Goal: Check status: Check status

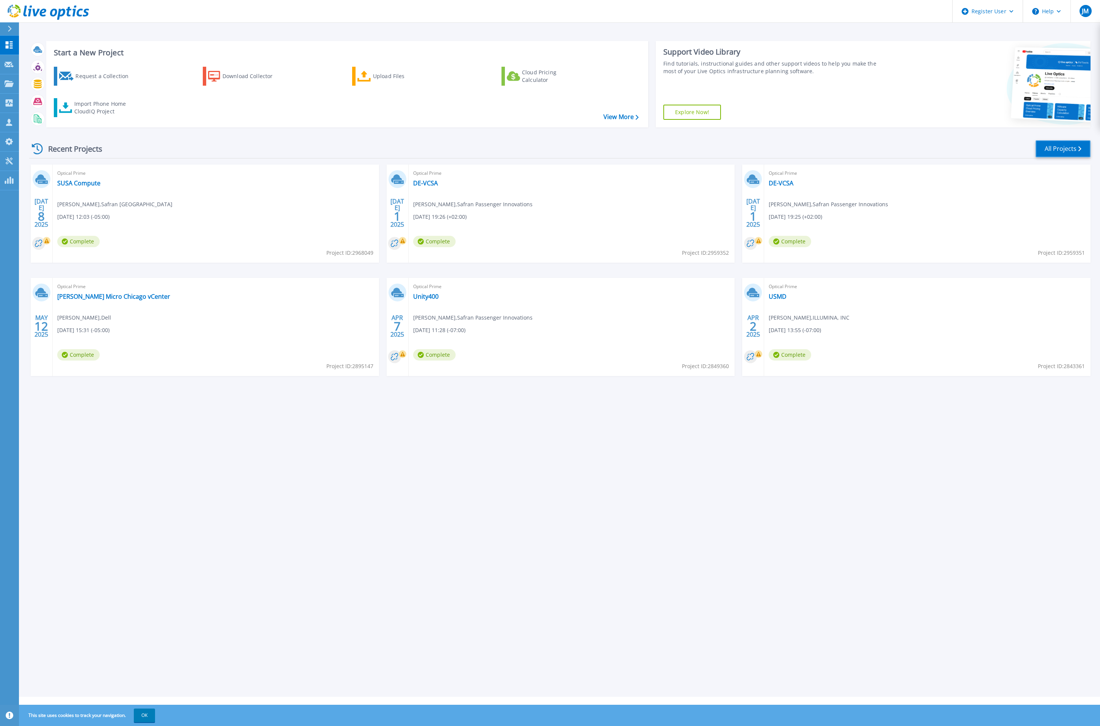
click at [1058, 154] on link "All Projects" at bounding box center [1063, 148] width 55 height 17
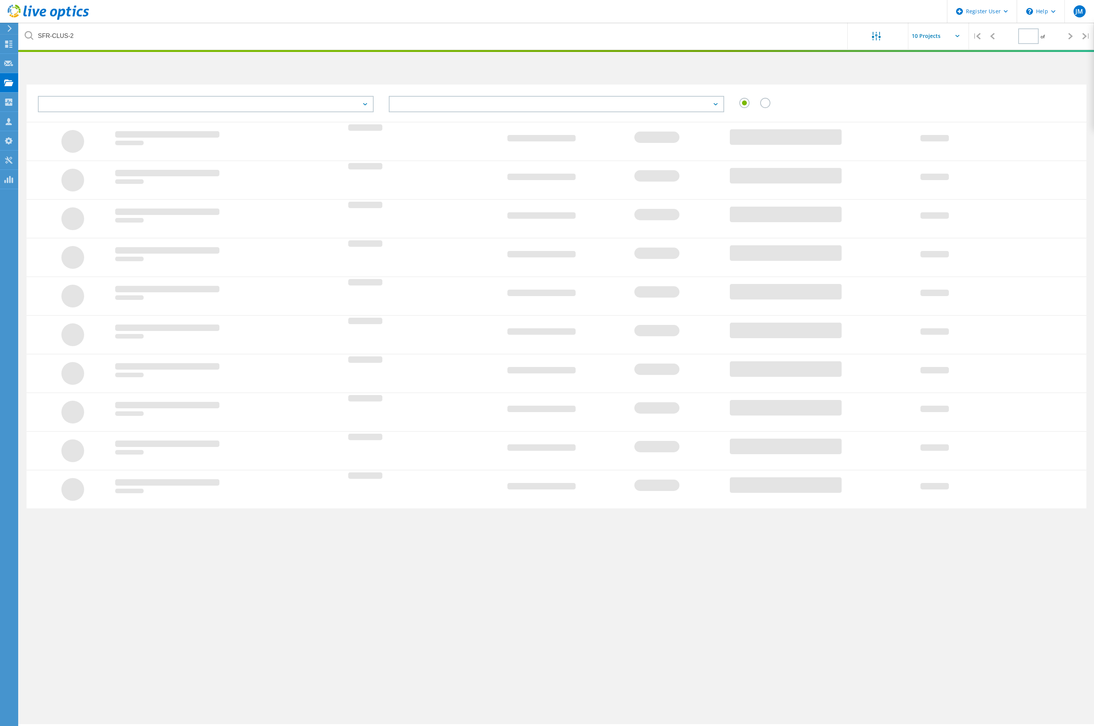
type input "1"
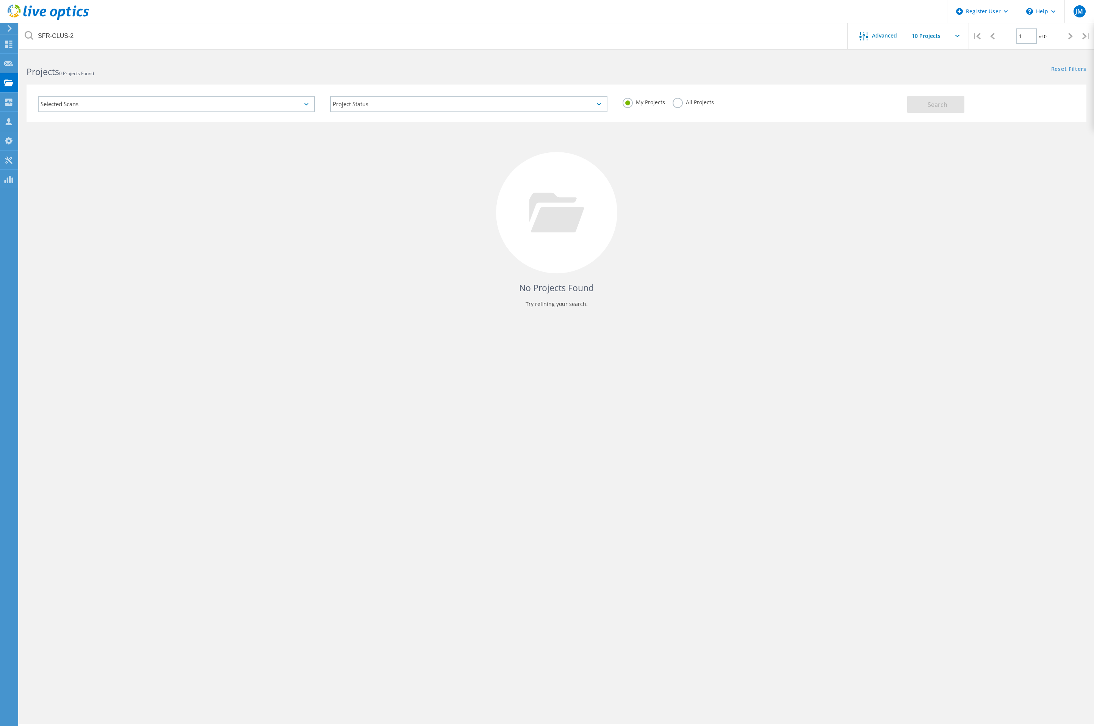
click at [695, 104] on label "All Projects" at bounding box center [693, 101] width 41 height 7
click at [0, 0] on input "All Projects" at bounding box center [0, 0] width 0 height 0
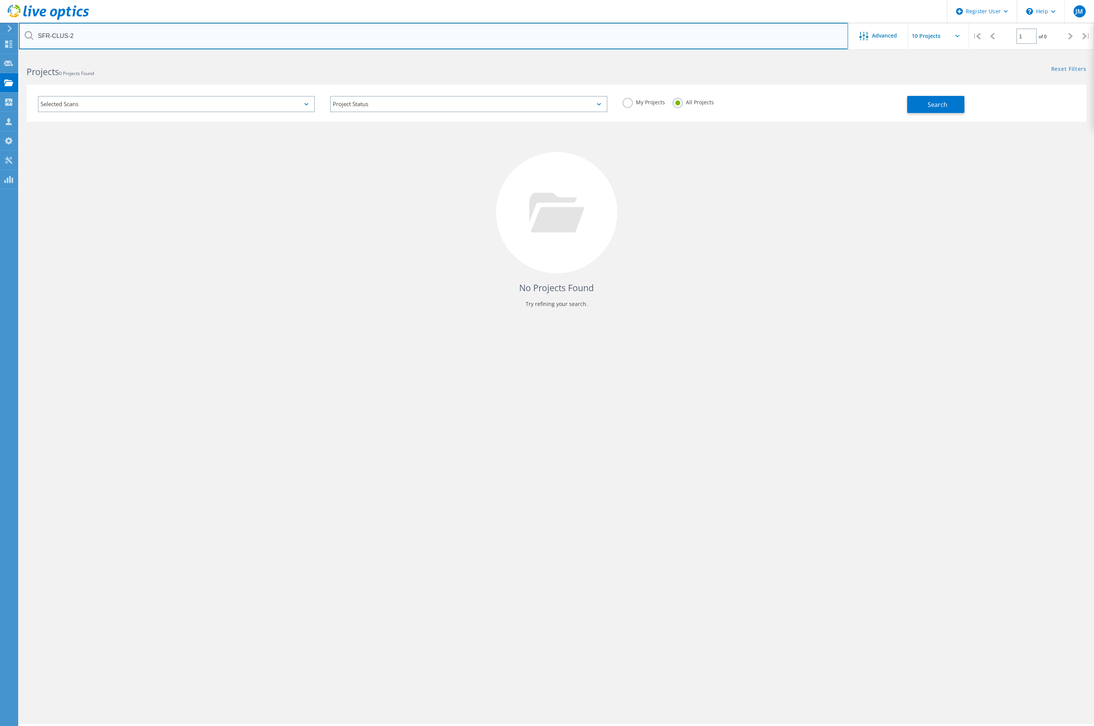
click at [575, 40] on input "SFR-CLUS-2" at bounding box center [433, 36] width 829 height 27
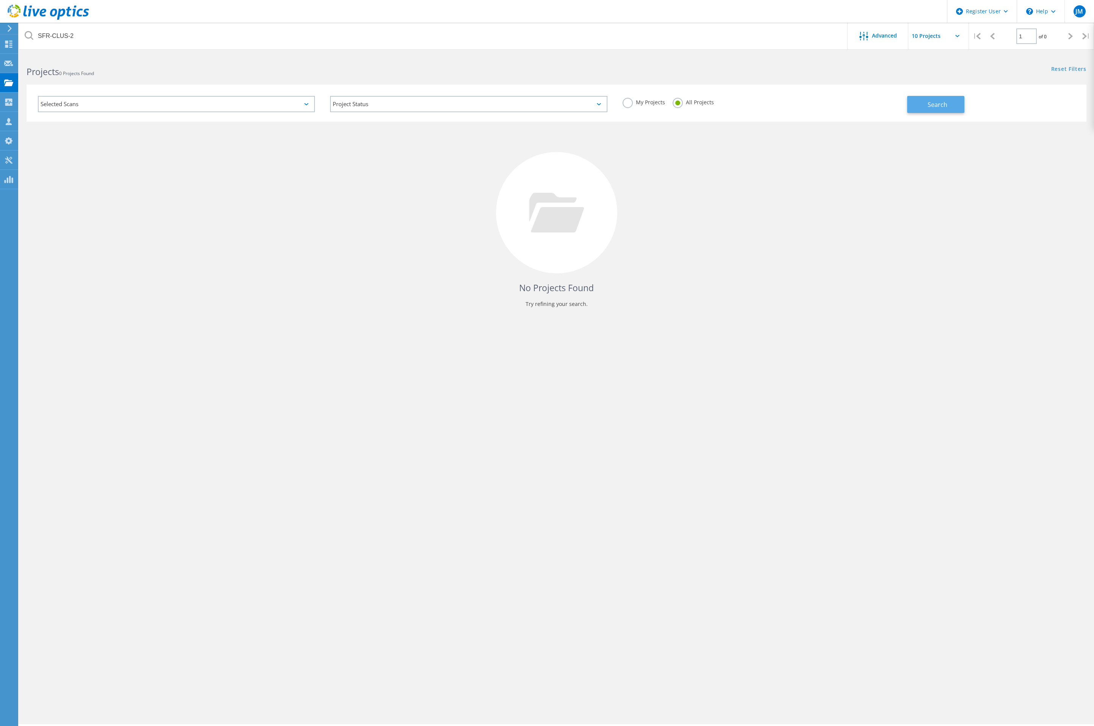
click at [936, 102] on span "Search" at bounding box center [938, 104] width 20 height 8
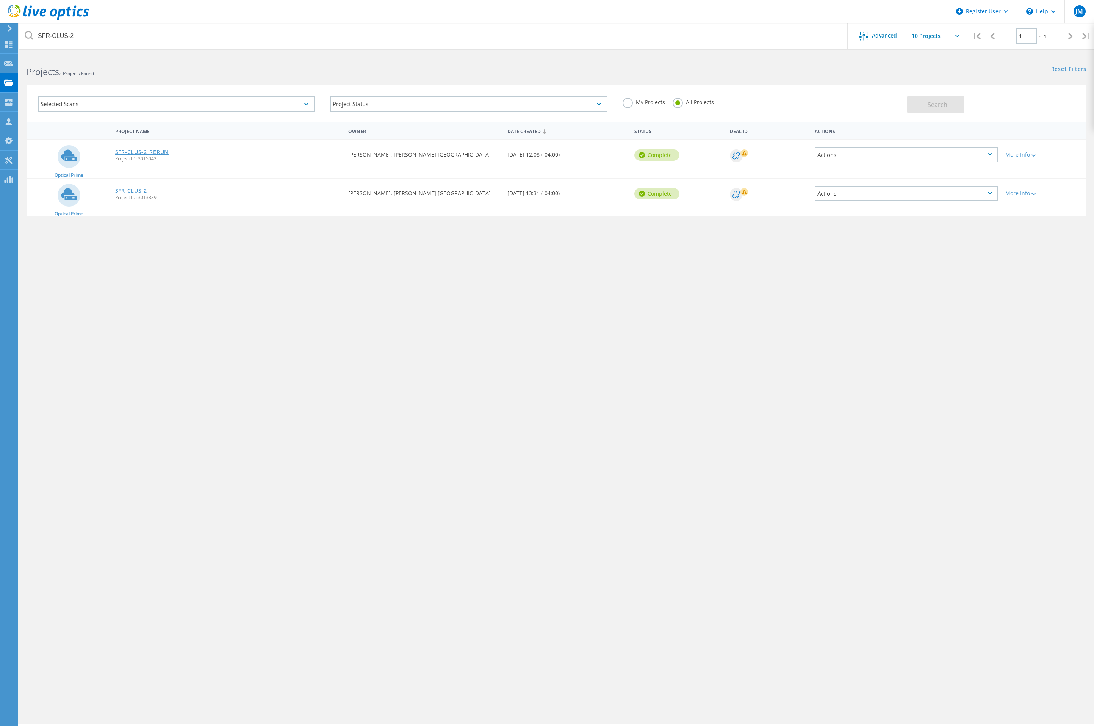
click at [139, 153] on link "SFR-CLUS-2_RERUN" at bounding box center [141, 151] width 53 height 5
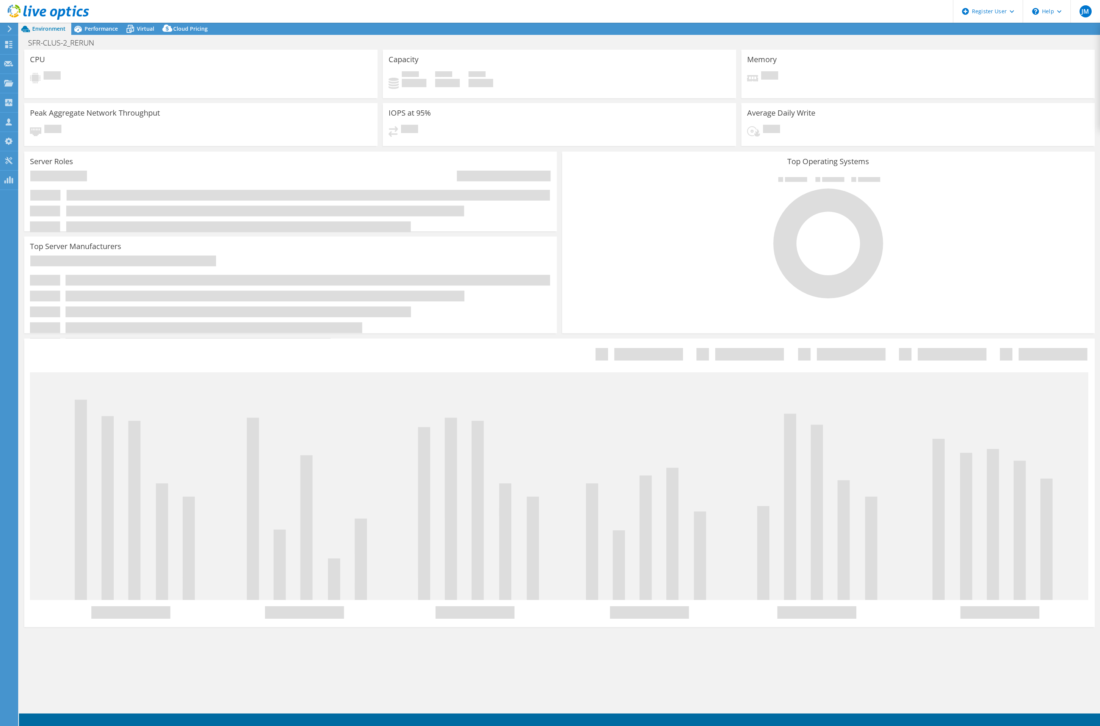
select select "USD"
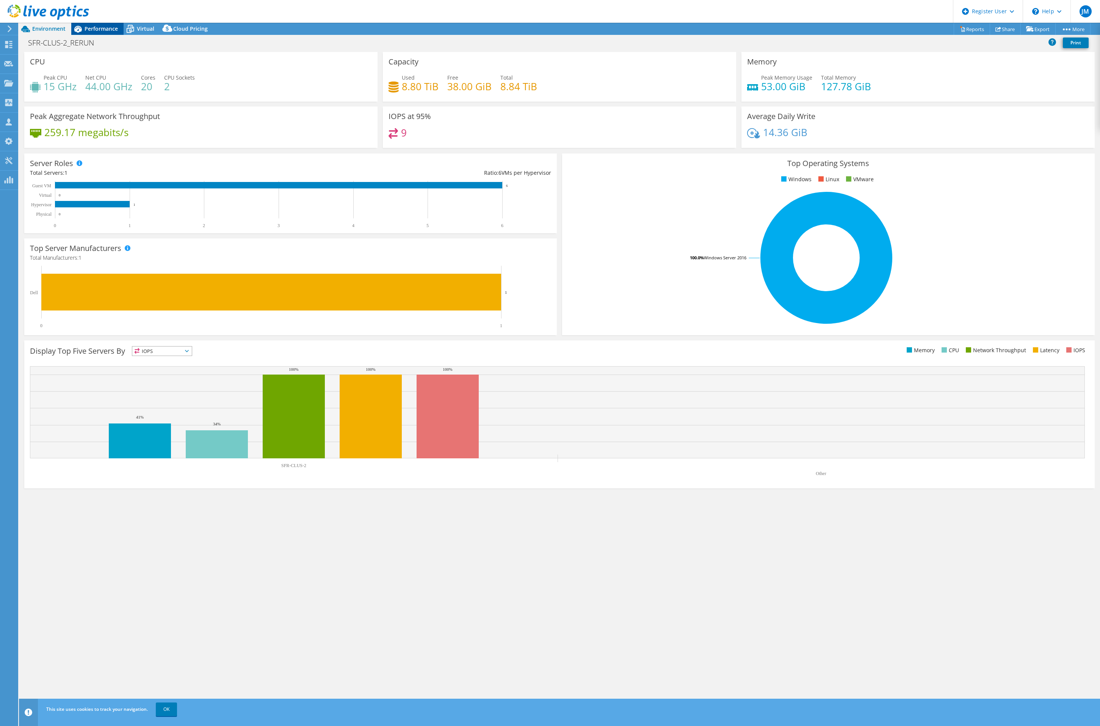
click at [105, 32] on span "Performance" at bounding box center [101, 28] width 33 height 7
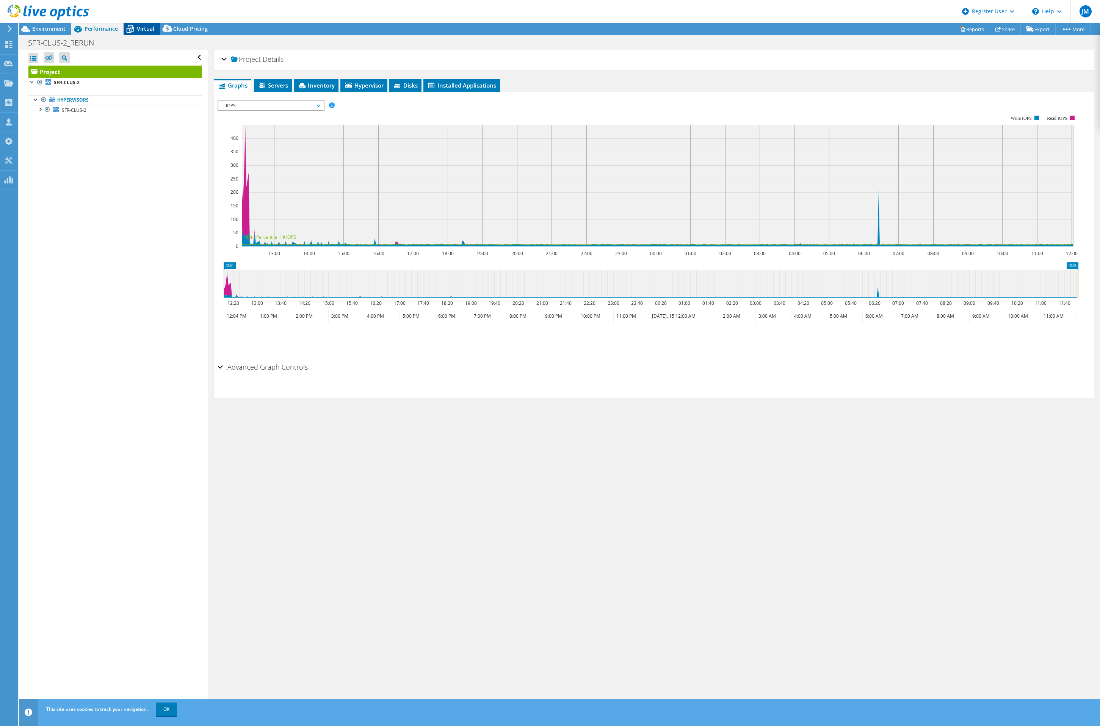
click at [144, 30] on span "Virtual" at bounding box center [145, 28] width 17 height 7
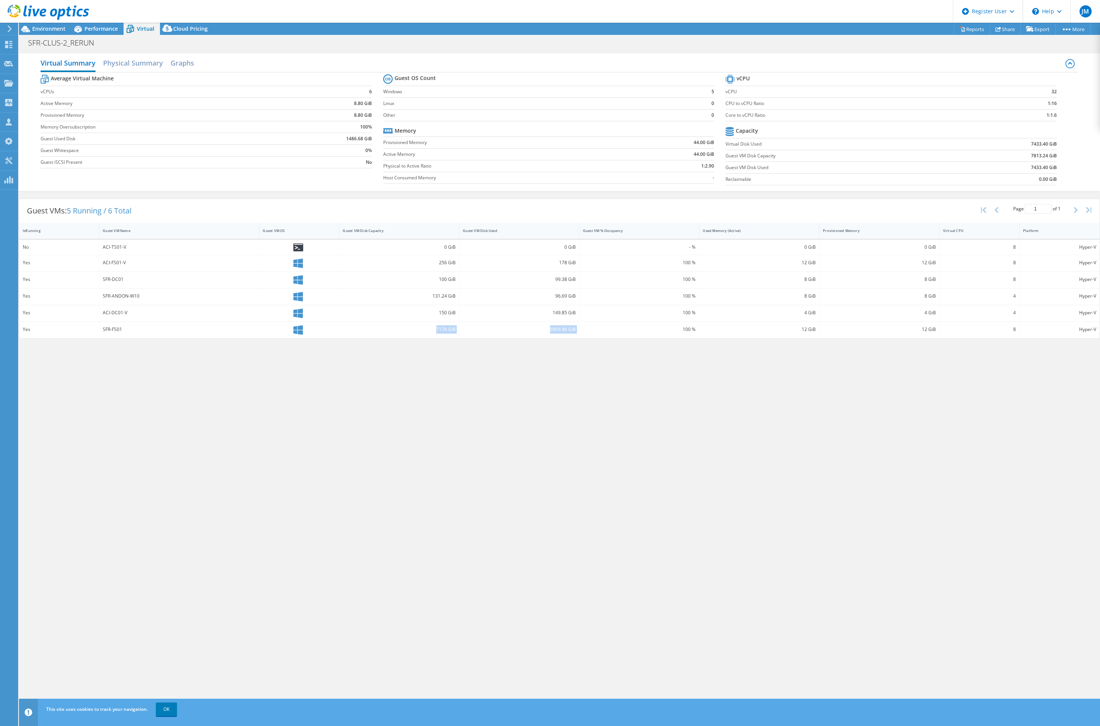
drag, startPoint x: 643, startPoint y: 335, endPoint x: 414, endPoint y: 332, distance: 229.4
click at [414, 332] on div "Yes SFR-FS01 7176 GiB 6909.48 GiB 100 % 12 GiB 12 GiB 8 Hyper-V" at bounding box center [559, 330] width 1080 height 16
